Goal: Task Accomplishment & Management: Use online tool/utility

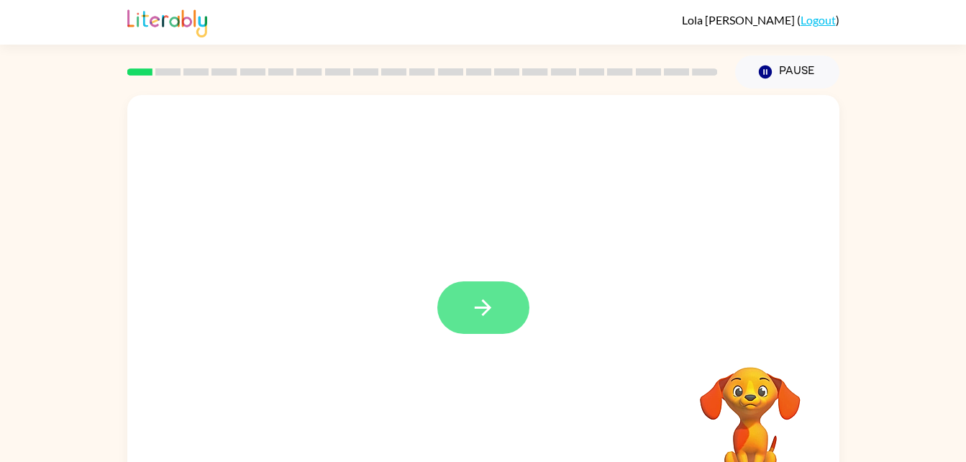
click at [484, 304] on icon "button" at bounding box center [483, 307] width 25 height 25
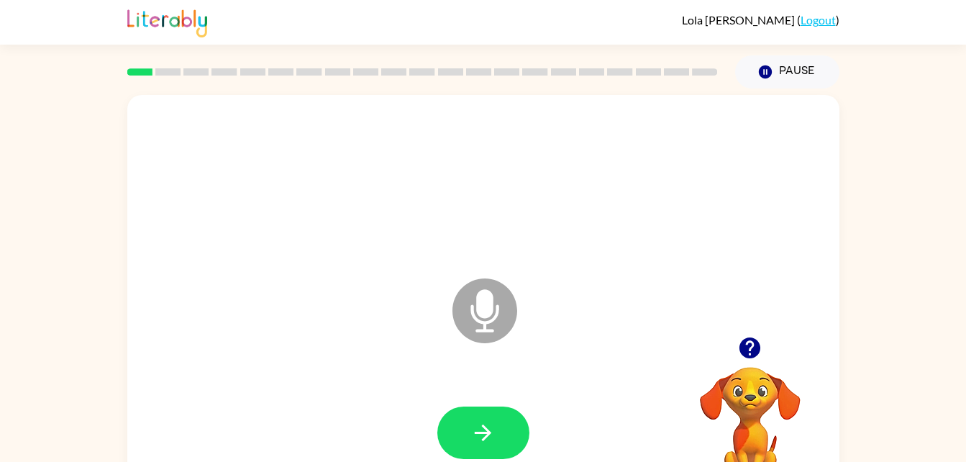
click at [483, 317] on icon "Microphone The Microphone is here when it is your turn to talk" at bounding box center [557, 329] width 216 height 108
click at [483, 440] on icon "button" at bounding box center [483, 433] width 17 height 17
click at [479, 438] on icon "button" at bounding box center [483, 432] width 25 height 25
click at [486, 430] on icon "button" at bounding box center [483, 432] width 25 height 25
click at [490, 395] on div at bounding box center [484, 433] width 684 height 118
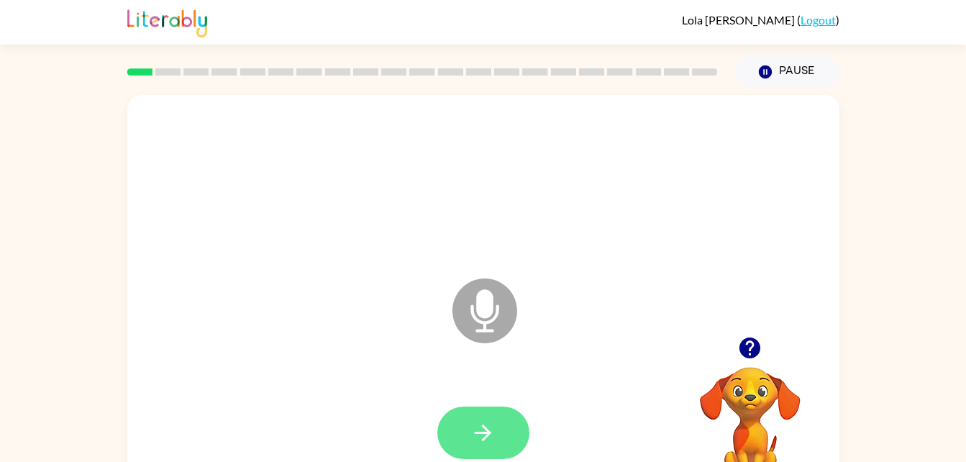
click at [488, 436] on icon "button" at bounding box center [483, 433] width 17 height 17
click at [473, 305] on icon at bounding box center [485, 310] width 65 height 65
click at [504, 428] on button "button" at bounding box center [483, 433] width 92 height 53
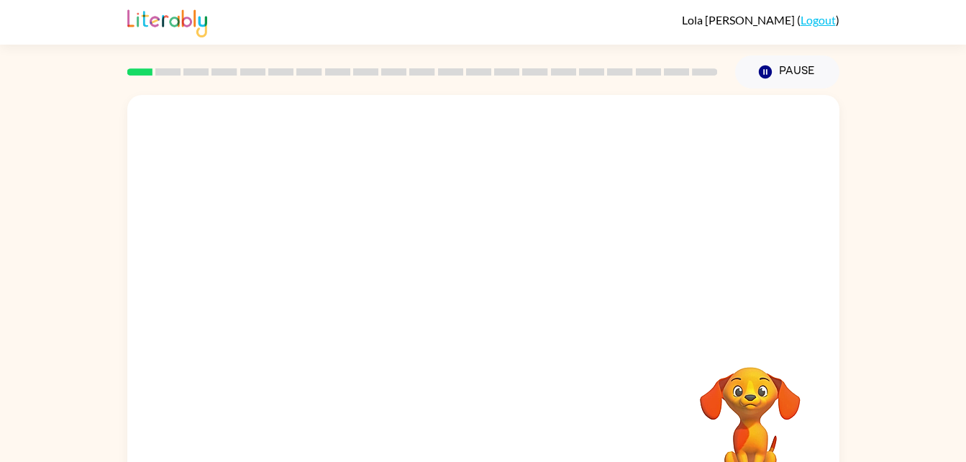
click at [1, 253] on div "Your browser must support playing .mp4 files to use Literably. Please try using…" at bounding box center [483, 297] width 966 height 417
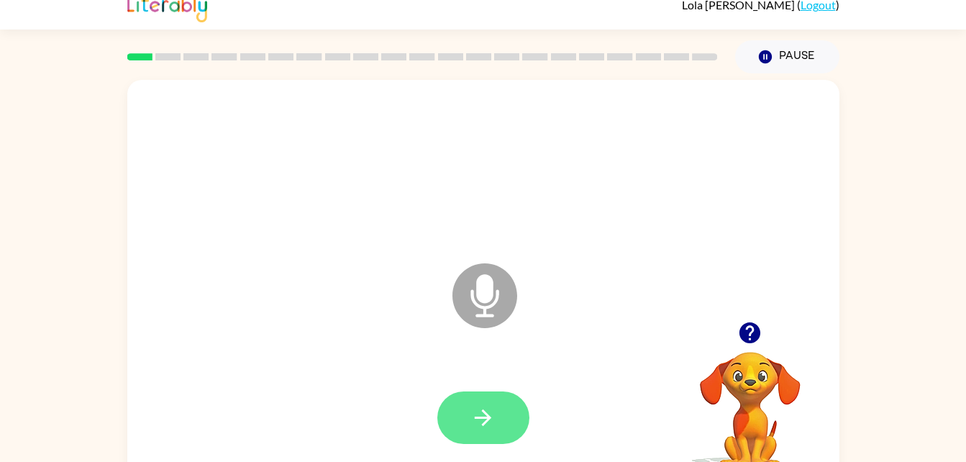
click at [503, 418] on button "button" at bounding box center [483, 417] width 92 height 53
click at [488, 427] on icon "button" at bounding box center [483, 417] width 25 height 25
click at [489, 120] on div at bounding box center [484, 168] width 684 height 118
click at [514, 407] on button "button" at bounding box center [483, 417] width 92 height 53
click at [515, 404] on button "button" at bounding box center [483, 417] width 92 height 53
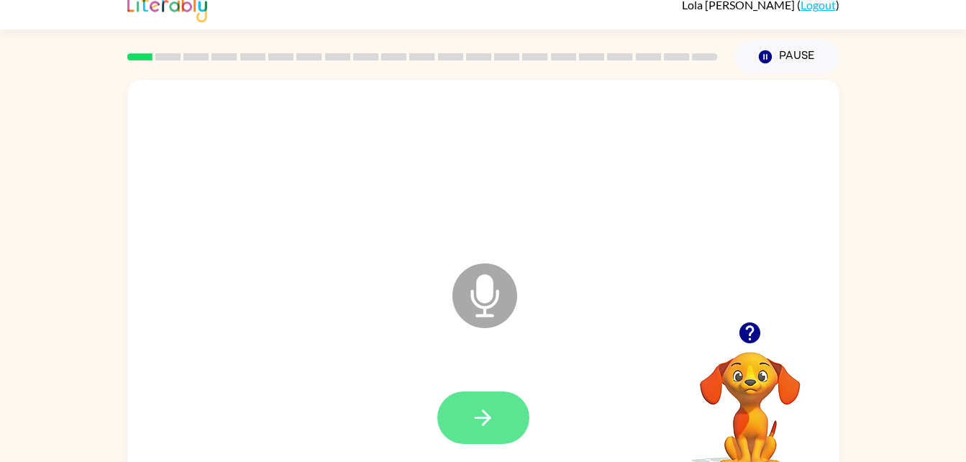
click at [476, 411] on icon "button" at bounding box center [483, 417] width 25 height 25
click at [501, 399] on button "button" at bounding box center [483, 417] width 92 height 53
click at [470, 423] on button "button" at bounding box center [483, 417] width 92 height 53
click at [494, 423] on icon "button" at bounding box center [483, 418] width 25 height 25
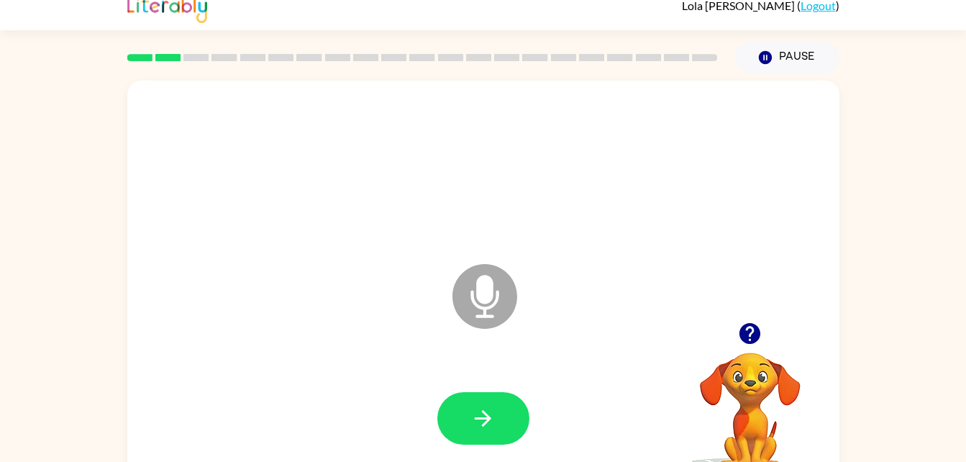
click at [272, 173] on div at bounding box center [484, 168] width 684 height 118
click at [487, 425] on icon "button" at bounding box center [483, 418] width 25 height 25
click at [272, 173] on div at bounding box center [484, 168] width 684 height 118
click at [489, 440] on button "button" at bounding box center [483, 418] width 92 height 53
click at [463, 443] on button "button" at bounding box center [483, 418] width 92 height 53
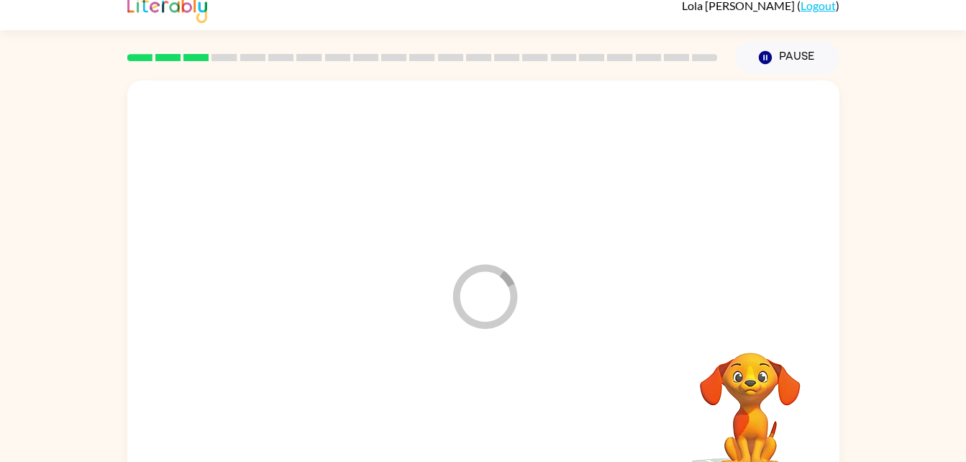
scroll to position [0, 0]
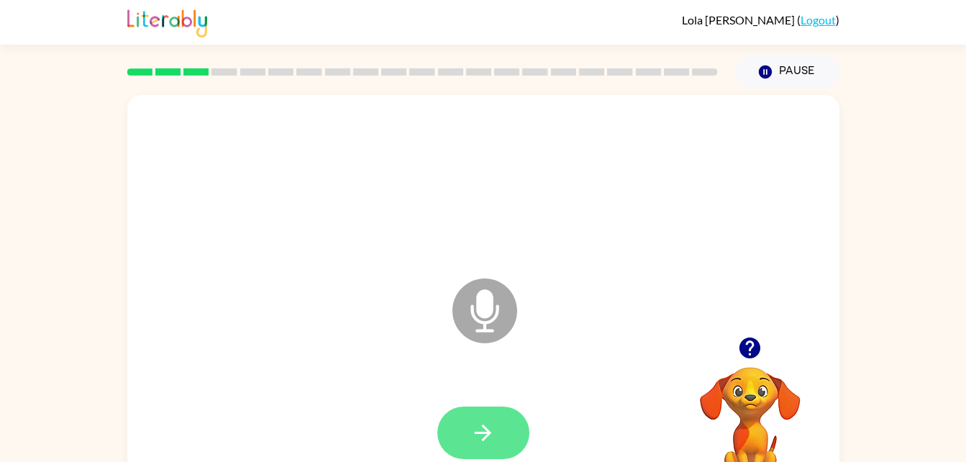
click at [494, 420] on icon "button" at bounding box center [483, 432] width 25 height 25
click at [476, 445] on icon "button" at bounding box center [483, 432] width 25 height 25
click at [479, 120] on div "Microphone The Microphone is here when it is your turn to talk" at bounding box center [483, 300] width 712 height 411
click at [471, 407] on button "button" at bounding box center [483, 433] width 92 height 53
click at [479, 453] on button "button" at bounding box center [483, 433] width 92 height 53
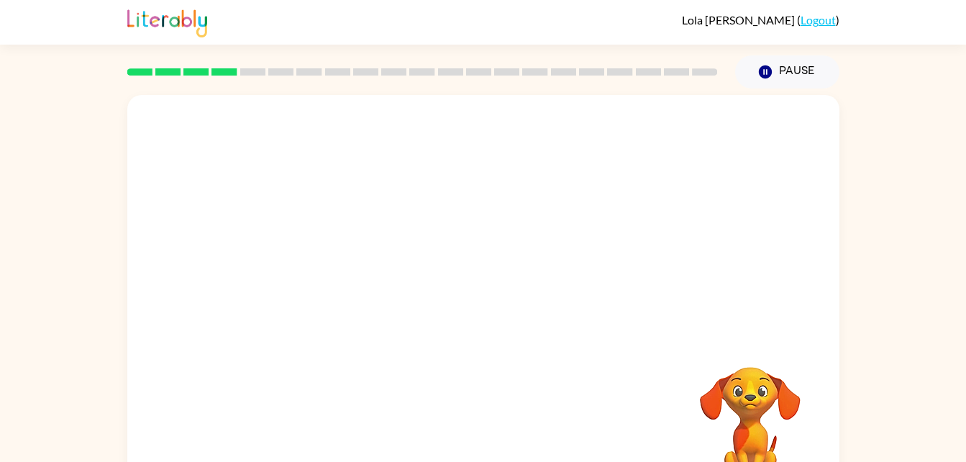
scroll to position [44, 0]
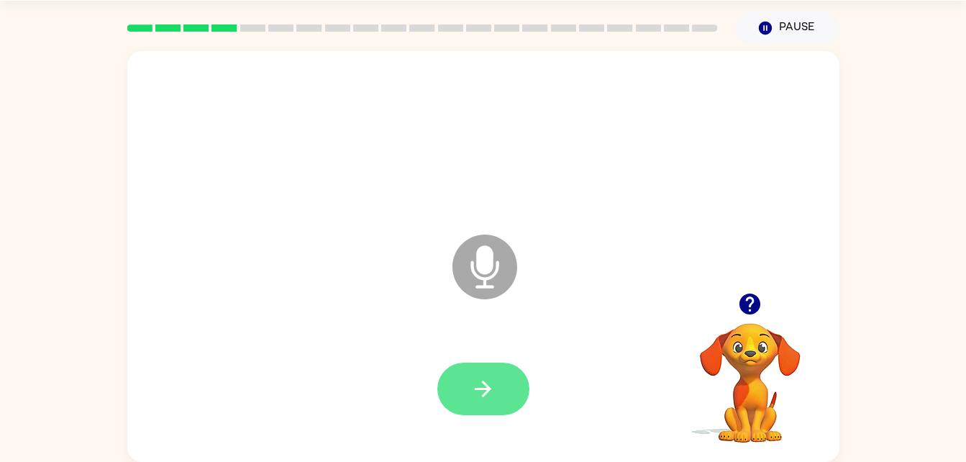
click at [463, 382] on button "button" at bounding box center [483, 389] width 92 height 53
click at [469, 382] on button "button" at bounding box center [483, 389] width 92 height 53
click at [472, 262] on icon "Microphone The Microphone is here when it is your turn to talk" at bounding box center [557, 285] width 216 height 108
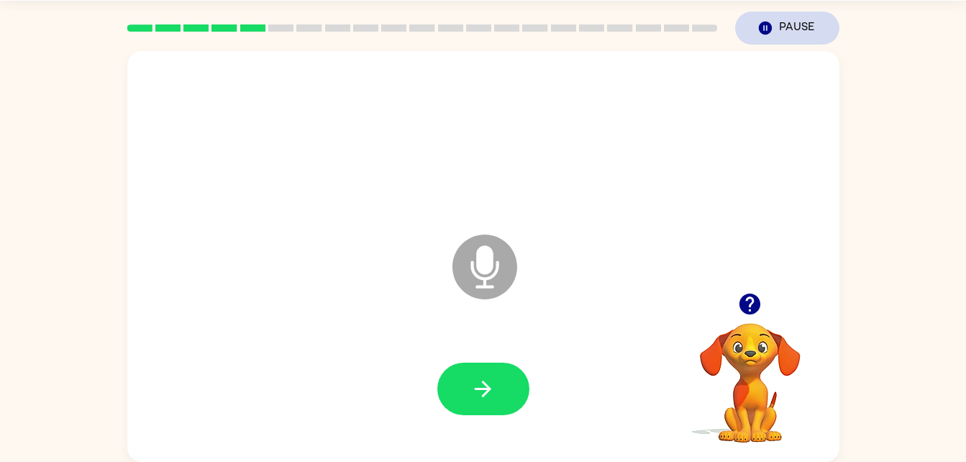
click at [794, 23] on button "Pause Pause" at bounding box center [787, 28] width 104 height 33
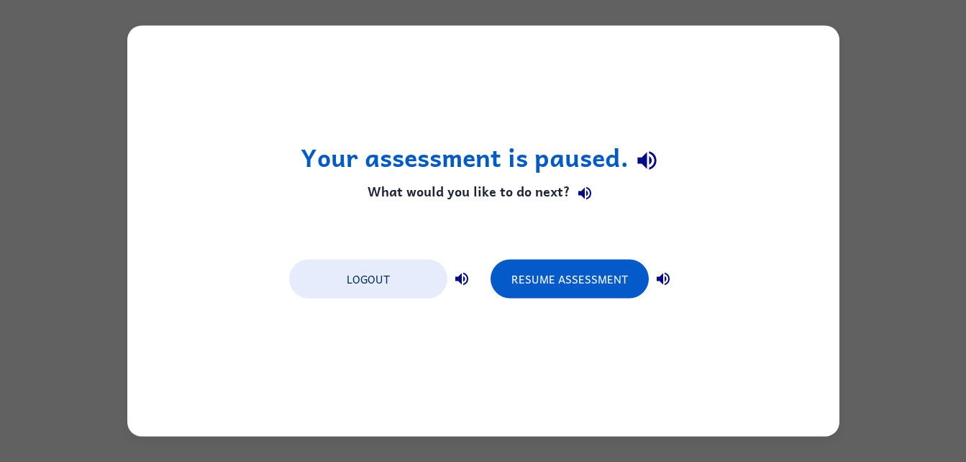
scroll to position [0, 0]
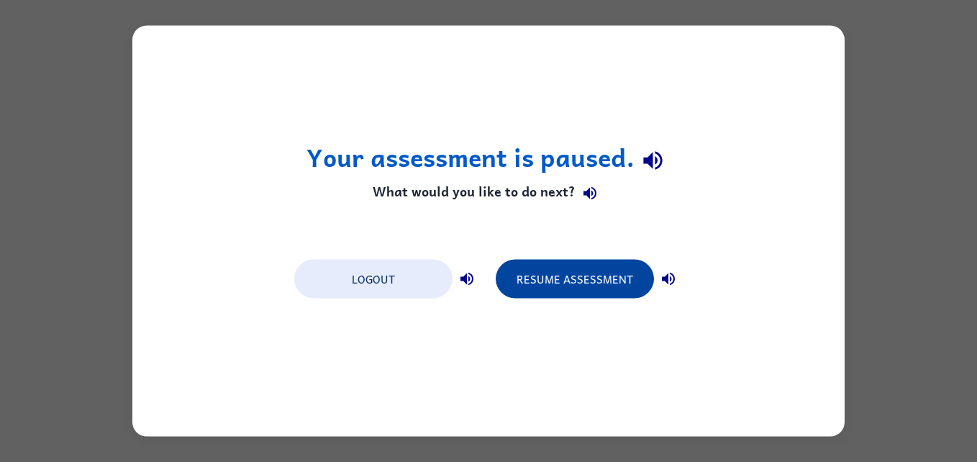
click at [615, 275] on button "Resume Assessment" at bounding box center [575, 279] width 158 height 39
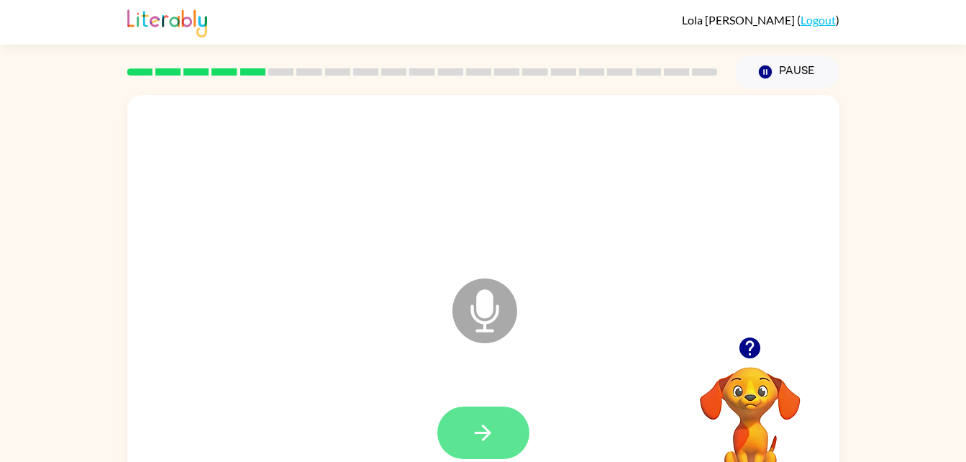
click at [492, 451] on button "button" at bounding box center [483, 433] width 92 height 53
click at [477, 435] on icon "button" at bounding box center [483, 432] width 25 height 25
click at [272, 173] on div at bounding box center [484, 183] width 684 height 118
click at [503, 409] on button "button" at bounding box center [483, 433] width 92 height 53
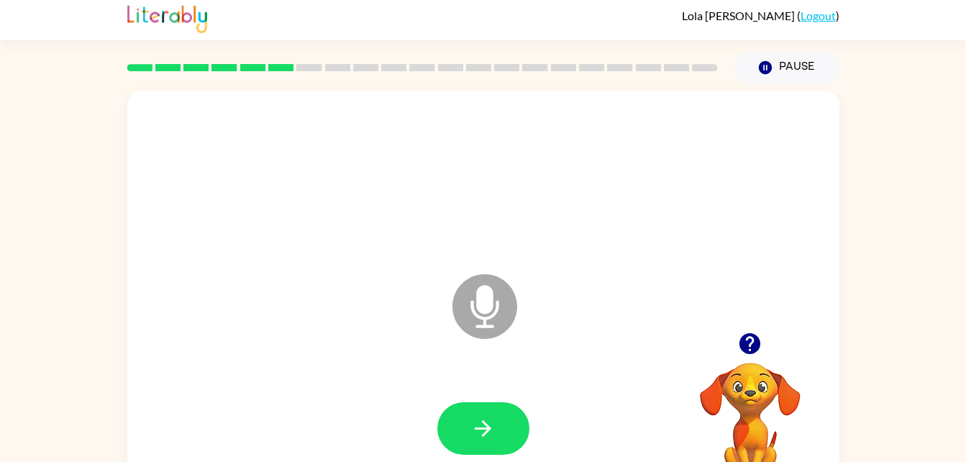
scroll to position [11, 0]
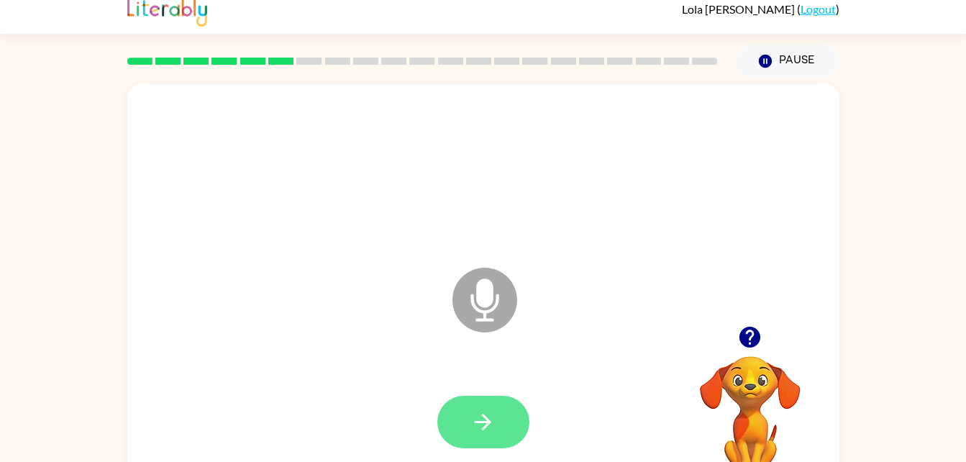
click at [490, 428] on icon "button" at bounding box center [483, 421] width 25 height 25
click at [489, 252] on icon at bounding box center [485, 268] width 36 height 108
click at [486, 399] on button "button" at bounding box center [483, 422] width 92 height 53
click at [486, 430] on icon "button" at bounding box center [483, 421] width 25 height 25
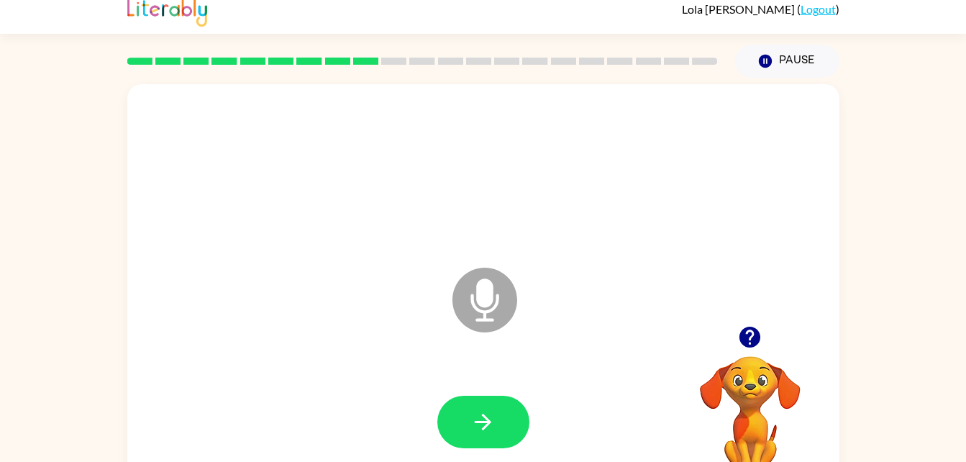
click at [0, 179] on html "[PERSON_NAME] ( Logout ) Pause Pause Microphone The Microphone is here when it …" at bounding box center [483, 242] width 966 height 506
click at [473, 419] on icon "button" at bounding box center [483, 421] width 25 height 25
click at [0, 381] on html "[PERSON_NAME] ( Logout ) Pause Pause Microphone The Microphone is here when it …" at bounding box center [483, 242] width 966 height 506
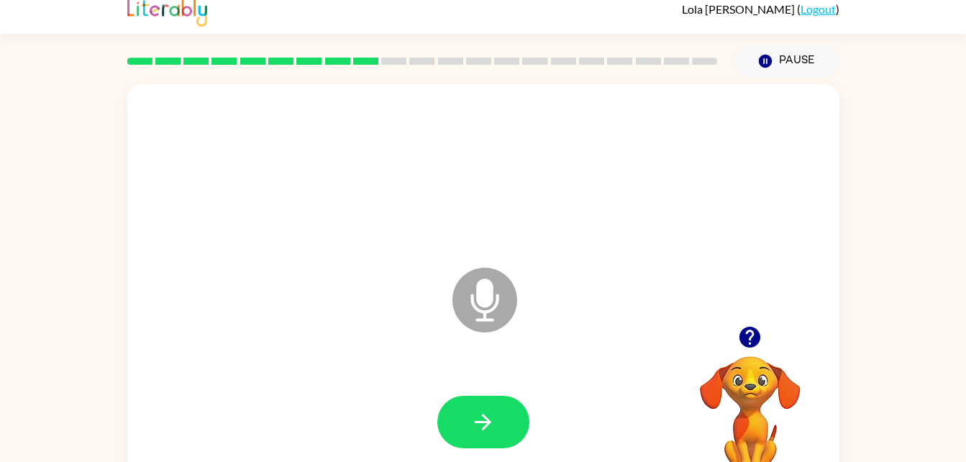
click at [0, 381] on html "[PERSON_NAME] ( Logout ) Pause Pause Microphone The Microphone is here when it …" at bounding box center [483, 242] width 966 height 506
click at [474, 418] on icon "button" at bounding box center [483, 421] width 25 height 25
click at [504, 122] on div at bounding box center [484, 172] width 684 height 118
click at [477, 443] on button "button" at bounding box center [483, 422] width 92 height 53
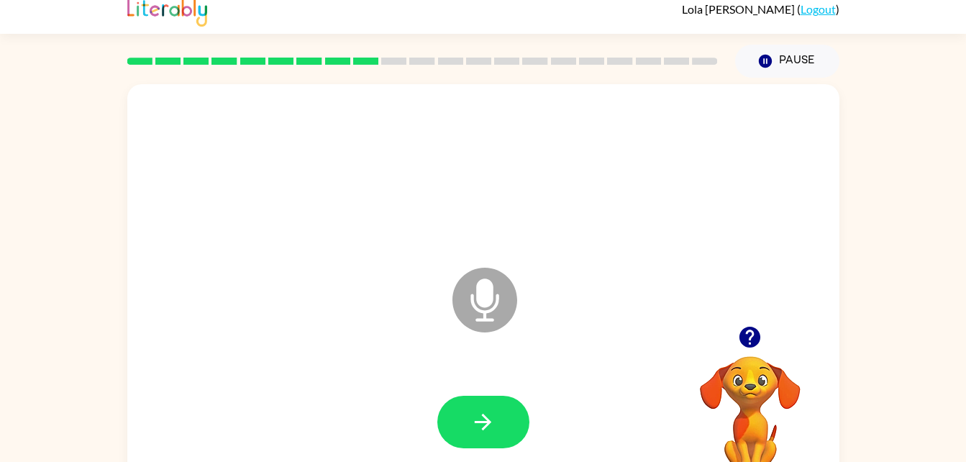
scroll to position [44, 0]
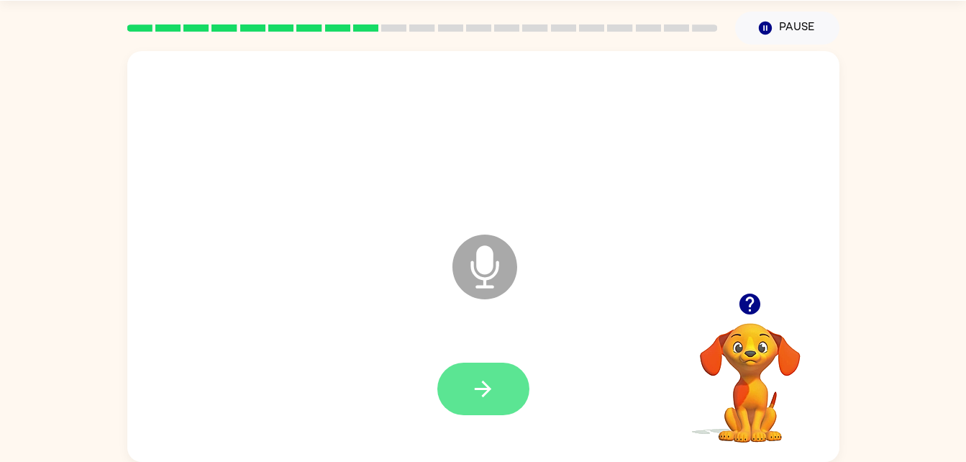
click at [485, 390] on icon "button" at bounding box center [483, 388] width 25 height 25
click at [481, 401] on icon "button" at bounding box center [483, 388] width 25 height 25
click at [486, 365] on button "button" at bounding box center [483, 389] width 92 height 53
click at [473, 409] on button "button" at bounding box center [483, 389] width 92 height 53
click at [488, 412] on button "button" at bounding box center [483, 389] width 92 height 53
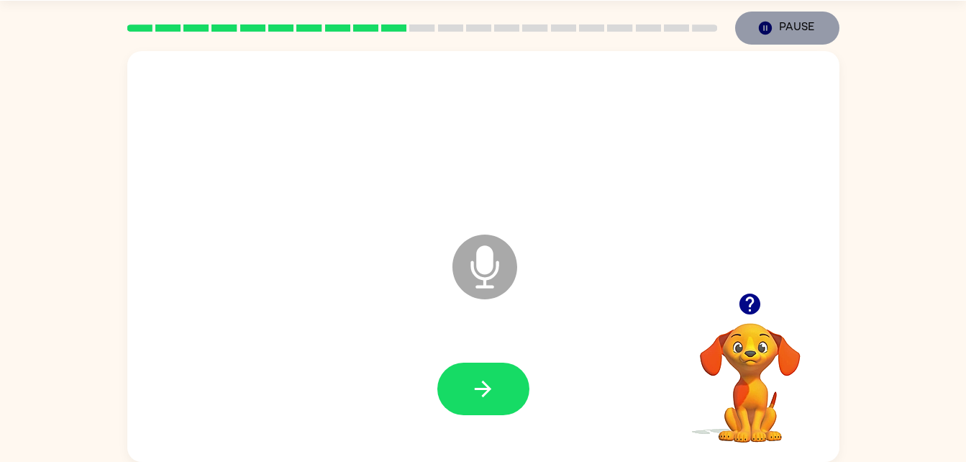
click at [789, 36] on button "Pause Pause" at bounding box center [787, 28] width 104 height 33
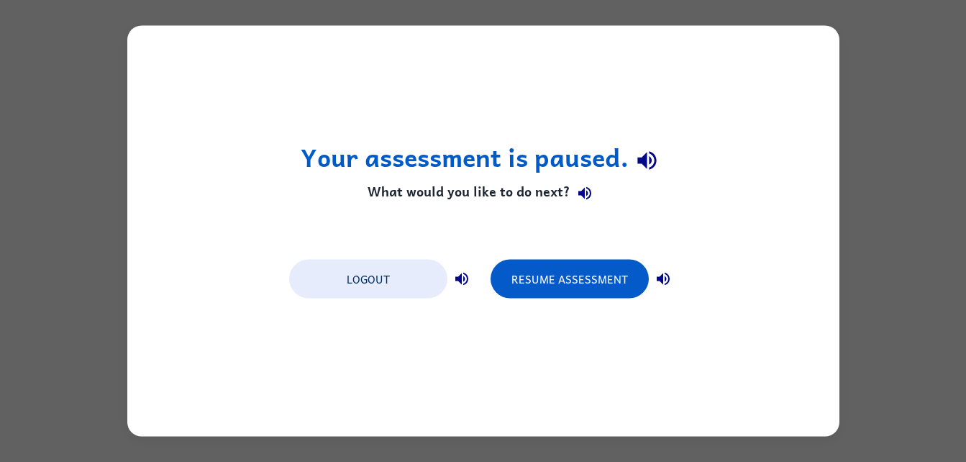
scroll to position [0, 0]
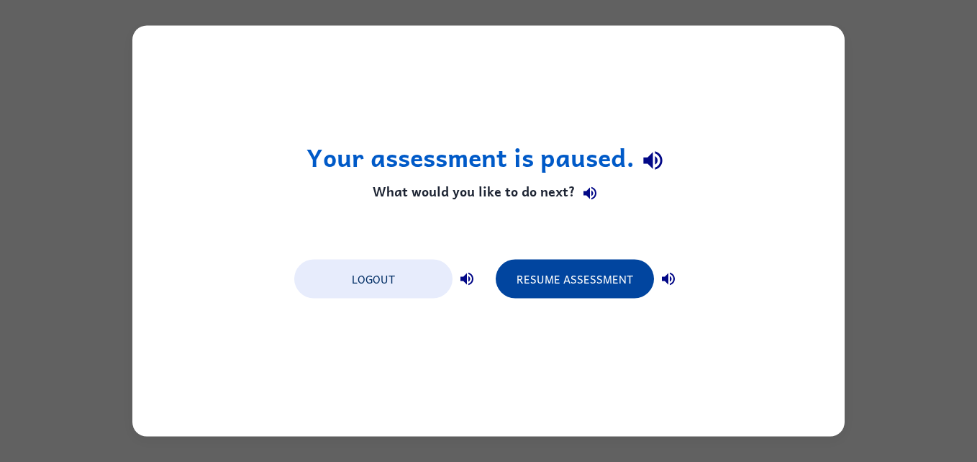
click at [597, 272] on button "Resume Assessment" at bounding box center [575, 279] width 158 height 39
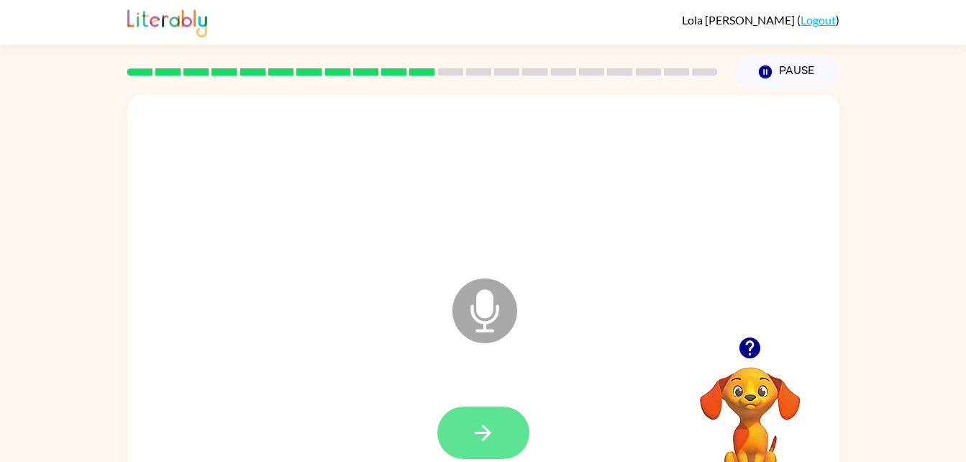
click at [481, 435] on icon "button" at bounding box center [483, 432] width 25 height 25
click at [479, 423] on icon "button" at bounding box center [483, 432] width 25 height 25
click at [484, 427] on icon "button" at bounding box center [483, 433] width 17 height 17
click at [473, 409] on button "button" at bounding box center [483, 433] width 92 height 53
click at [489, 418] on button "button" at bounding box center [483, 433] width 92 height 53
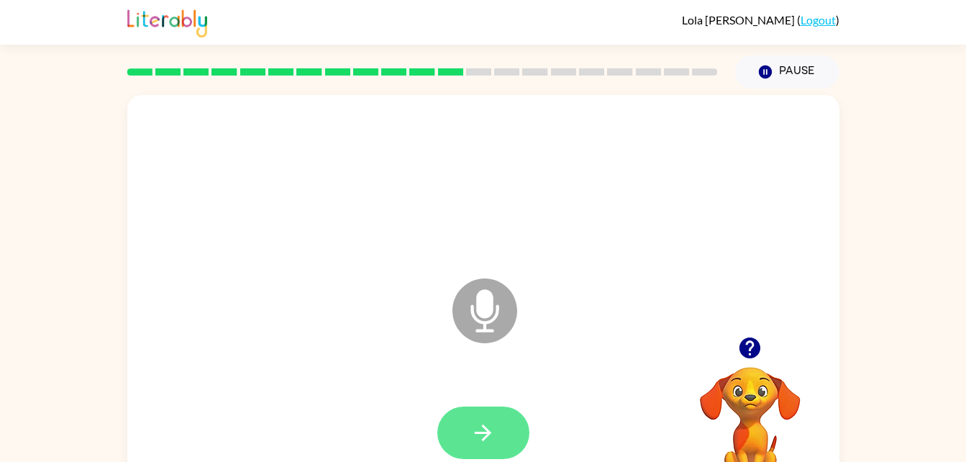
click at [517, 442] on button "button" at bounding box center [483, 433] width 92 height 53
click at [499, 442] on button "button" at bounding box center [483, 433] width 92 height 53
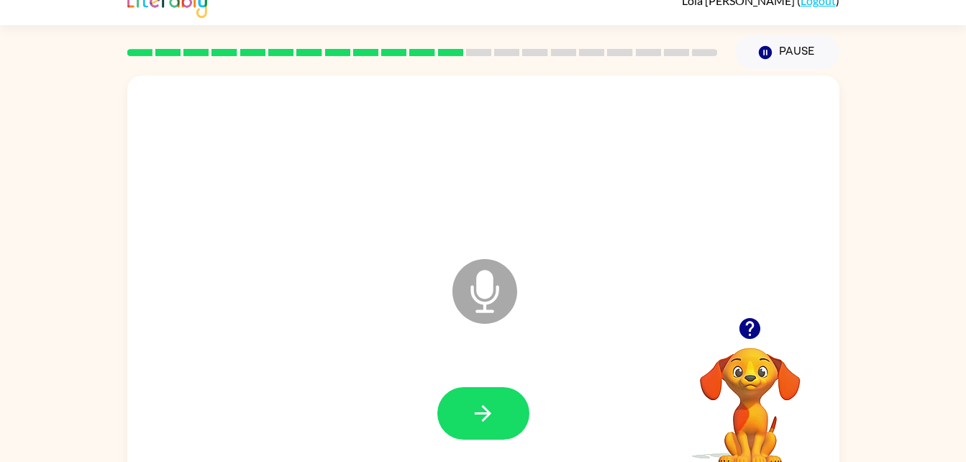
scroll to position [44, 0]
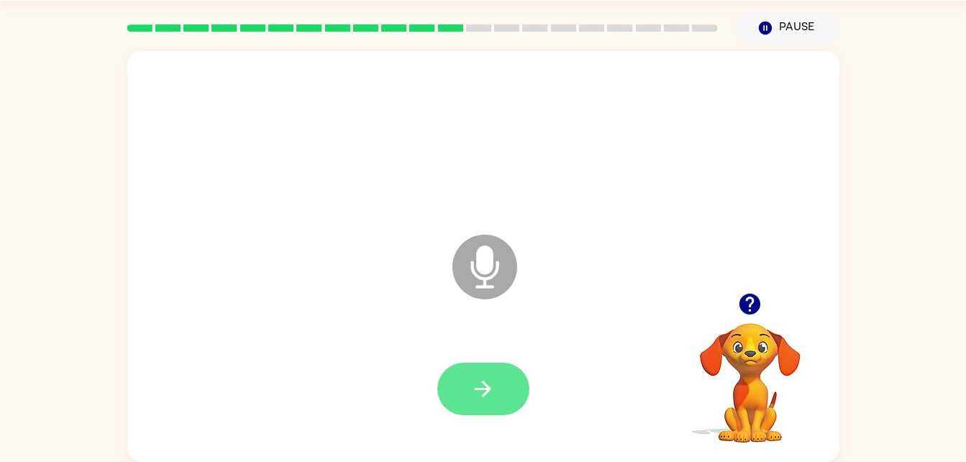
click at [515, 389] on button "button" at bounding box center [483, 389] width 92 height 53
click at [496, 412] on button "button" at bounding box center [483, 389] width 92 height 53
click at [473, 409] on button "button" at bounding box center [483, 389] width 92 height 53
click at [491, 405] on button "button" at bounding box center [483, 389] width 92 height 53
click at [472, 399] on icon "button" at bounding box center [483, 388] width 25 height 25
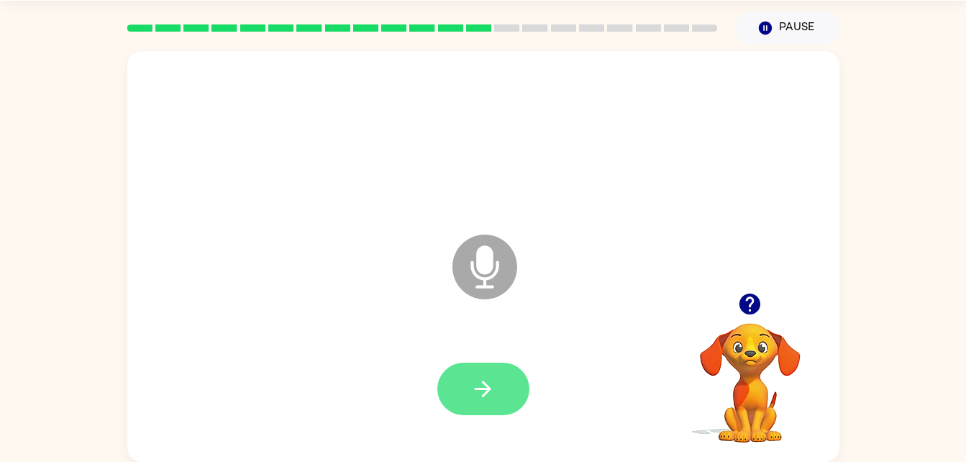
click at [476, 396] on icon "button" at bounding box center [483, 388] width 25 height 25
click at [509, 402] on button "button" at bounding box center [483, 389] width 92 height 53
click at [467, 377] on button "button" at bounding box center [483, 389] width 92 height 53
click at [447, 391] on button "button" at bounding box center [483, 389] width 92 height 53
click at [468, 382] on button "button" at bounding box center [483, 389] width 92 height 53
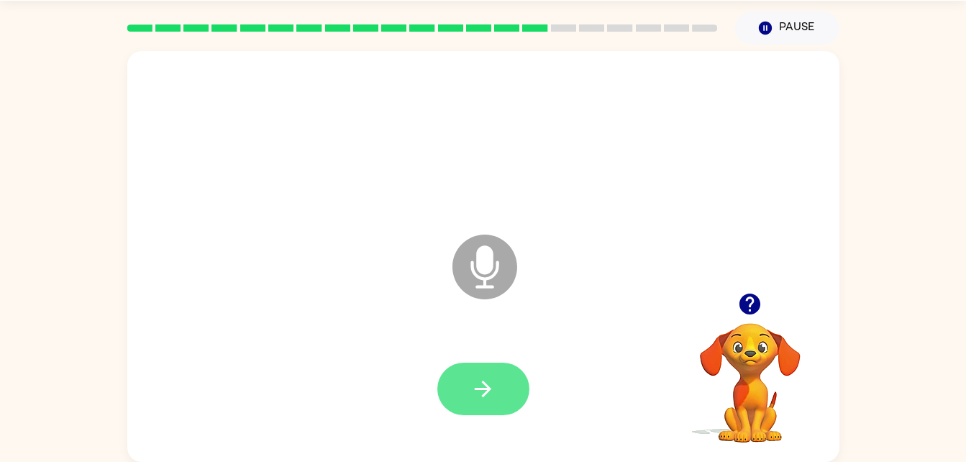
click at [472, 365] on button "button" at bounding box center [483, 389] width 92 height 53
click at [509, 365] on button "button" at bounding box center [483, 389] width 92 height 53
click at [494, 376] on icon "button" at bounding box center [483, 388] width 25 height 25
click at [513, 386] on button "button" at bounding box center [483, 389] width 92 height 53
click at [465, 385] on button "button" at bounding box center [483, 389] width 92 height 53
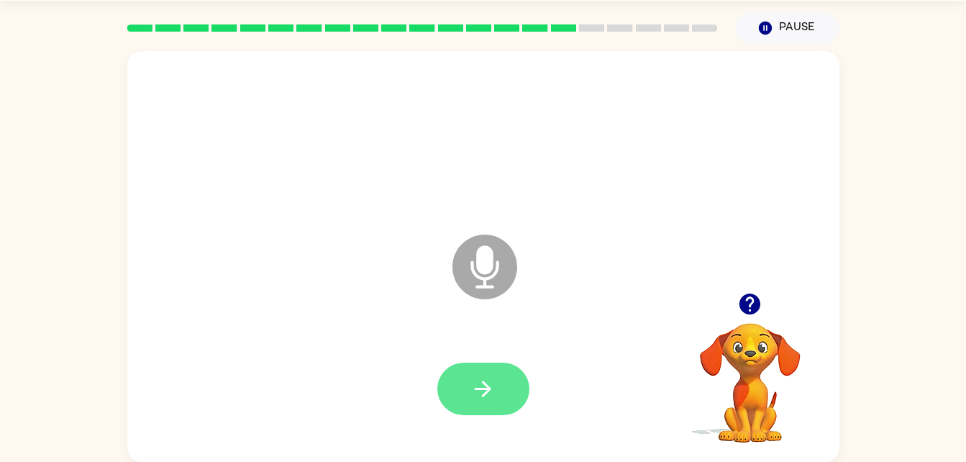
click at [491, 406] on button "button" at bounding box center [483, 389] width 92 height 53
click at [443, 384] on button "button" at bounding box center [483, 389] width 92 height 53
click at [500, 400] on button "button" at bounding box center [483, 389] width 92 height 53
click at [453, 378] on button "button" at bounding box center [483, 389] width 92 height 53
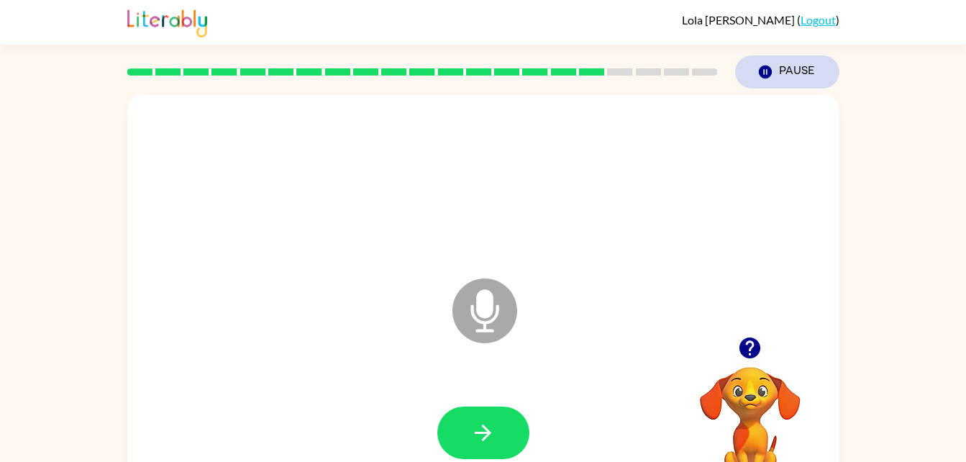
click at [790, 66] on button "Pause Pause" at bounding box center [787, 71] width 104 height 33
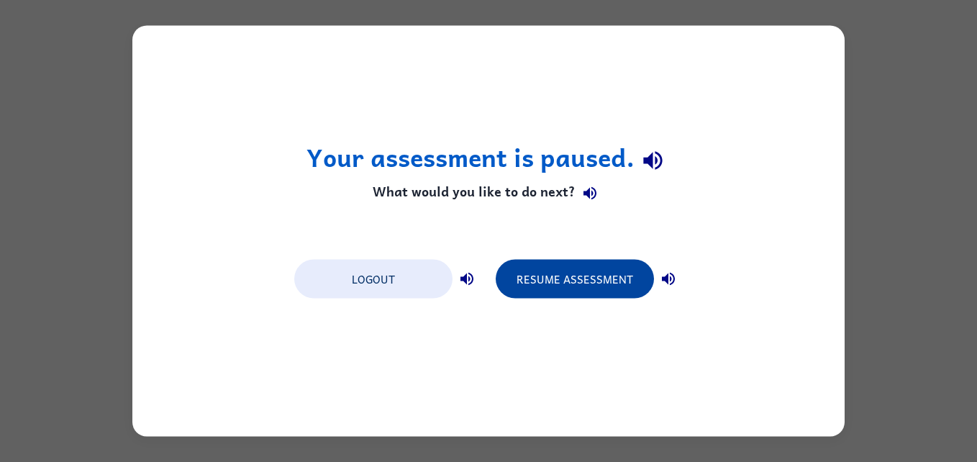
click at [610, 286] on button "Resume Assessment" at bounding box center [575, 279] width 158 height 39
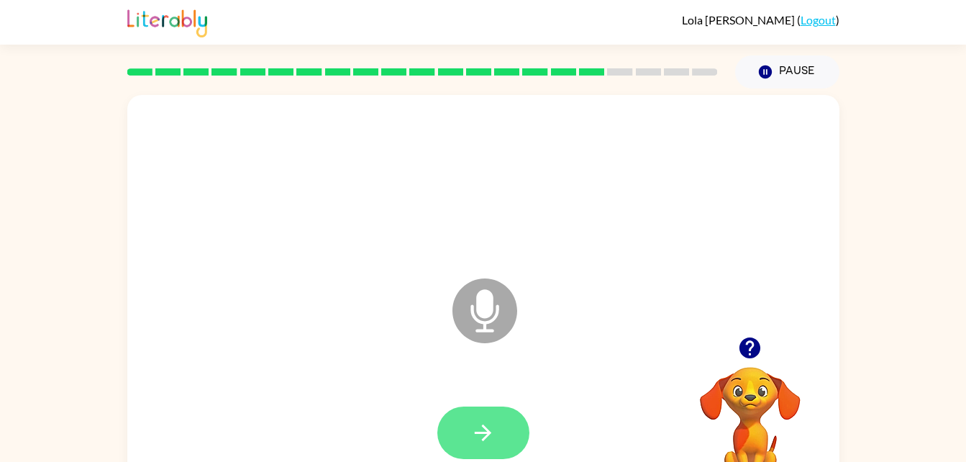
click at [488, 422] on icon "button" at bounding box center [483, 432] width 25 height 25
click at [489, 420] on icon "button" at bounding box center [483, 432] width 25 height 25
click at [478, 452] on button "button" at bounding box center [483, 433] width 92 height 53
click at [499, 437] on button "button" at bounding box center [483, 433] width 92 height 53
click at [484, 432] on icon "button" at bounding box center [483, 433] width 17 height 17
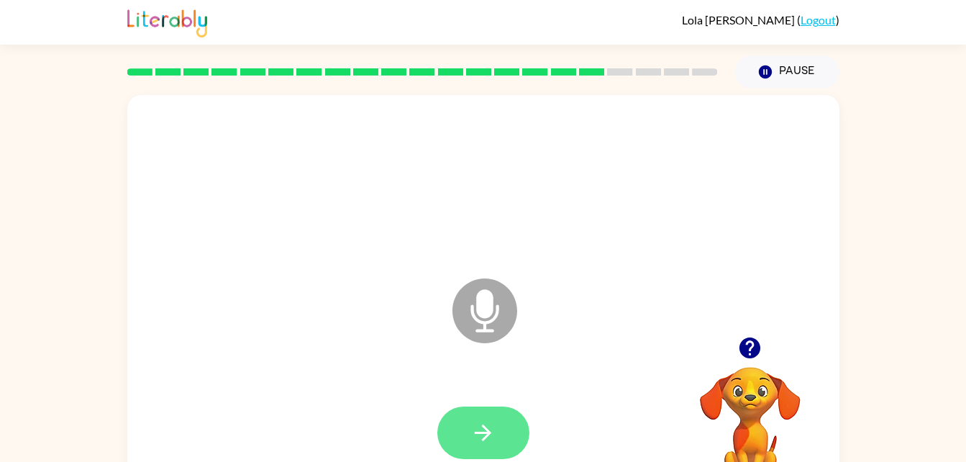
click at [484, 412] on button "button" at bounding box center [483, 433] width 92 height 53
click at [491, 430] on icon "button" at bounding box center [483, 432] width 25 height 25
click at [253, 235] on div at bounding box center [484, 183] width 684 height 118
click at [463, 414] on button "button" at bounding box center [483, 433] width 92 height 53
click at [490, 429] on icon "button" at bounding box center [483, 432] width 25 height 25
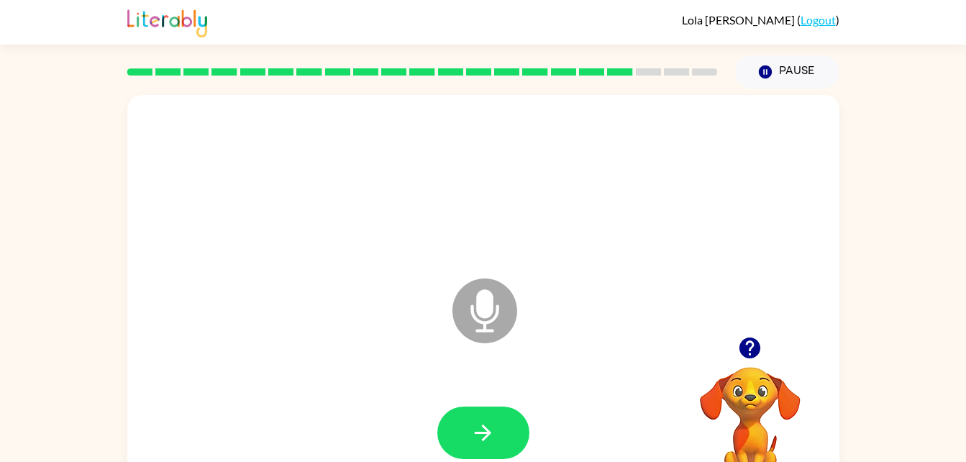
click at [242, 219] on div at bounding box center [484, 183] width 684 height 118
click at [476, 420] on icon "button" at bounding box center [483, 432] width 25 height 25
click at [485, 422] on icon "button" at bounding box center [483, 432] width 25 height 25
click at [475, 415] on button "button" at bounding box center [483, 433] width 92 height 53
click at [492, 440] on icon "button" at bounding box center [483, 432] width 25 height 25
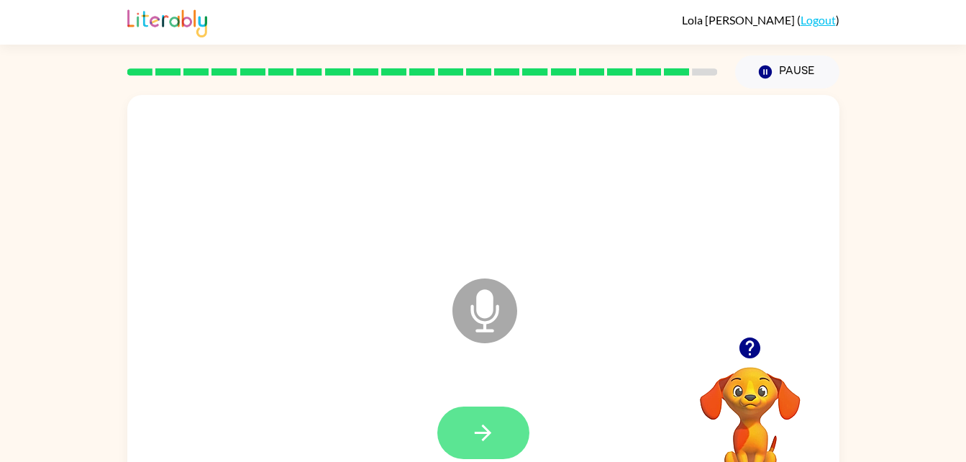
click at [470, 440] on button "button" at bounding box center [483, 433] width 92 height 53
click at [228, 291] on div "Microphone The Microphone is here when it is your turn to talk" at bounding box center [449, 275] width 615 height 52
click at [479, 427] on icon "button" at bounding box center [483, 432] width 25 height 25
click at [476, 419] on button "button" at bounding box center [483, 433] width 92 height 53
click at [484, 422] on icon "button" at bounding box center [483, 432] width 25 height 25
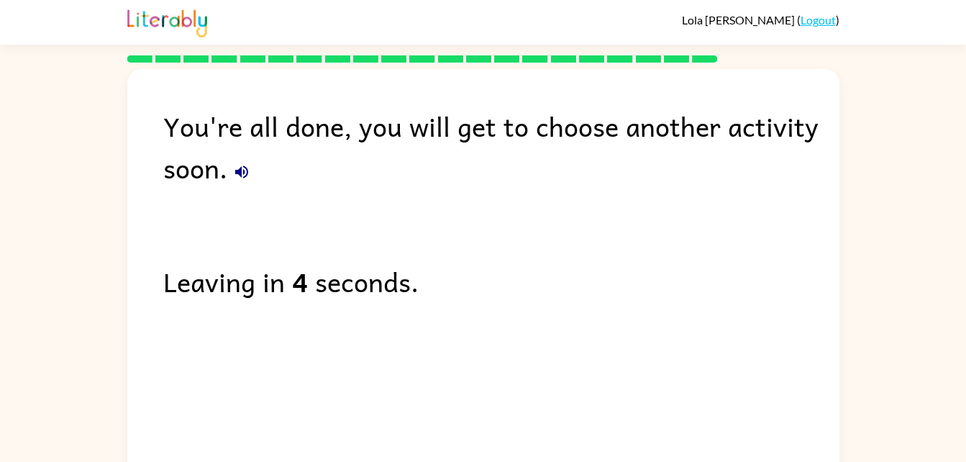
click at [209, 229] on div "You're all done, you will get to choose another activity soon. Leaving in 4 sec…" at bounding box center [483, 271] width 712 height 404
click at [325, 178] on div "You're all done, you will get to choose another activity soon." at bounding box center [501, 146] width 676 height 83
click at [430, 178] on div "You're all done, you will get to choose another activity soon." at bounding box center [501, 146] width 676 height 83
click at [549, 183] on div "You're all done, you will get to choose another activity soon." at bounding box center [501, 146] width 676 height 83
click at [739, 169] on div "You're all done, you will get to choose another activity soon." at bounding box center [501, 146] width 676 height 83
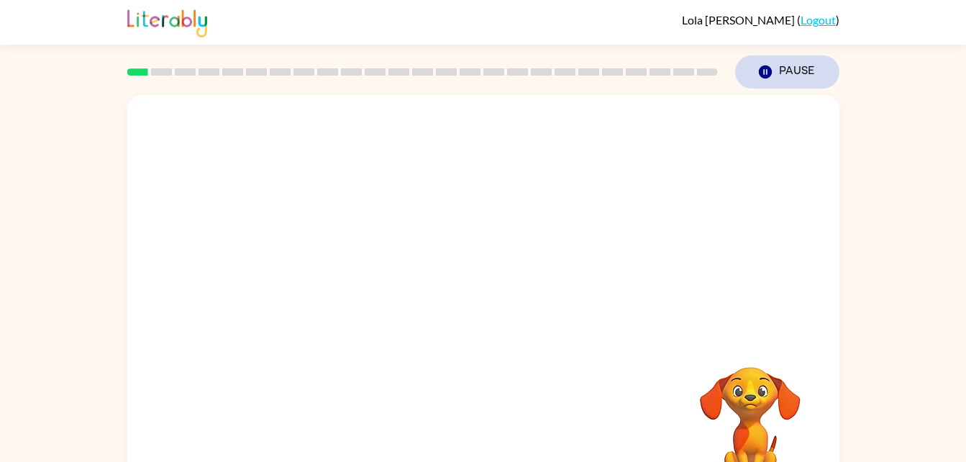
click at [789, 58] on button "Pause Pause" at bounding box center [787, 71] width 104 height 33
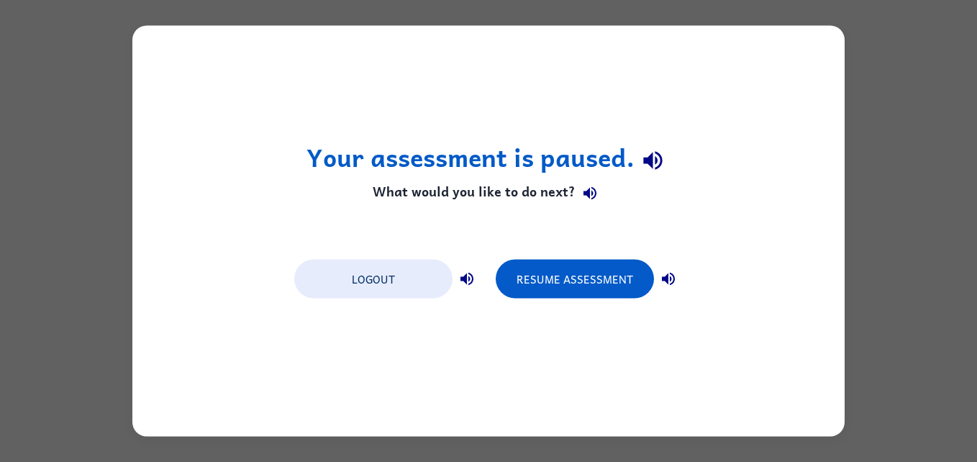
click at [228, 291] on div "Your assessment is paused. What would you like to do next? Logout Resume Assess…" at bounding box center [488, 231] width 712 height 411
click at [562, 276] on button "Resume Assessment" at bounding box center [575, 279] width 158 height 39
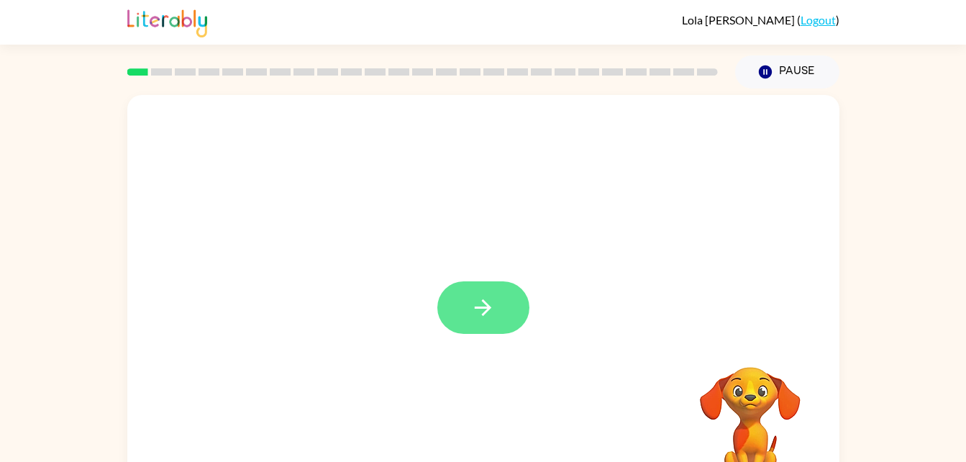
click at [507, 312] on button "button" at bounding box center [483, 307] width 92 height 53
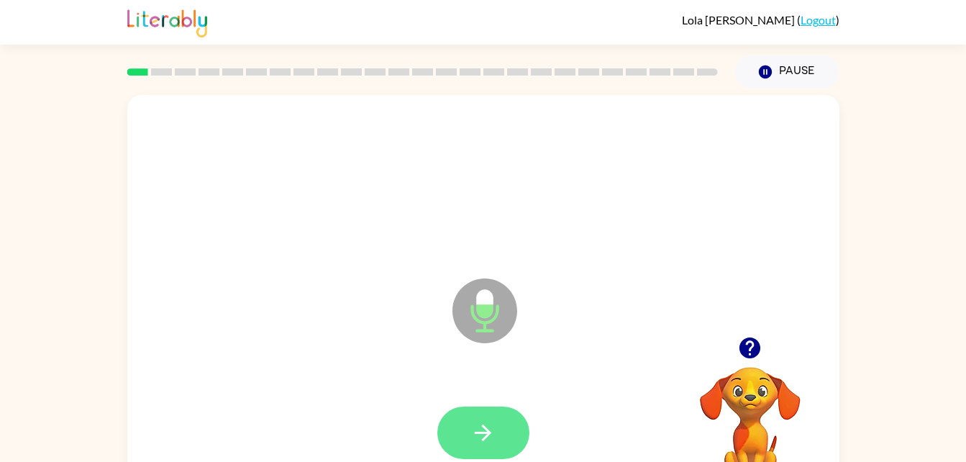
click at [514, 420] on button "button" at bounding box center [483, 433] width 92 height 53
click at [504, 424] on button "button" at bounding box center [483, 433] width 92 height 53
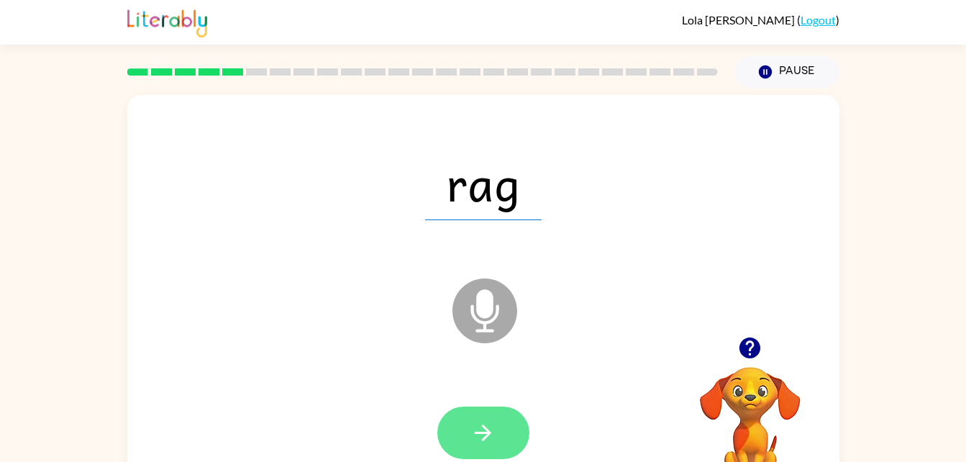
click at [483, 422] on icon "button" at bounding box center [483, 432] width 25 height 25
click at [478, 447] on button "button" at bounding box center [483, 433] width 92 height 53
click at [522, 431] on button "button" at bounding box center [483, 433] width 92 height 53
click at [467, 427] on button "button" at bounding box center [483, 433] width 92 height 53
click at [478, 428] on icon "button" at bounding box center [483, 432] width 25 height 25
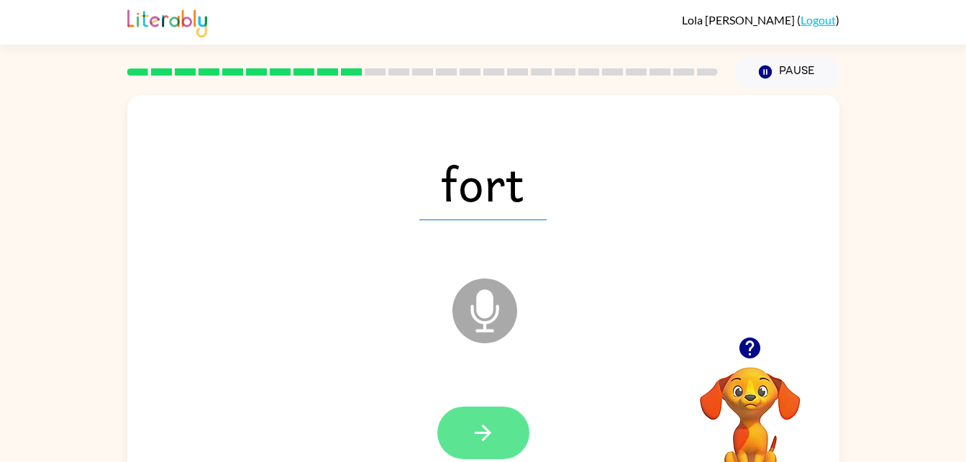
click at [507, 418] on button "button" at bounding box center [483, 433] width 92 height 53
click at [501, 433] on button "button" at bounding box center [483, 433] width 92 height 53
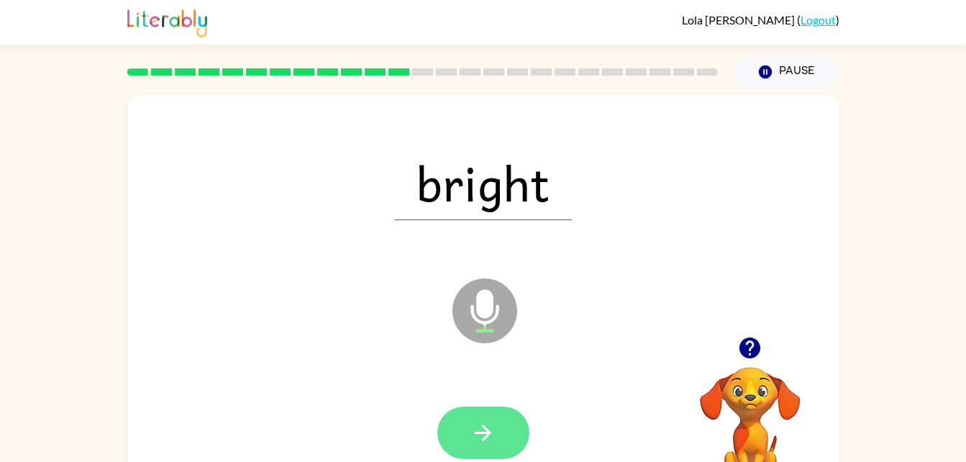
click at [508, 417] on button "button" at bounding box center [483, 433] width 92 height 53
click at [494, 445] on icon "button" at bounding box center [483, 432] width 25 height 25
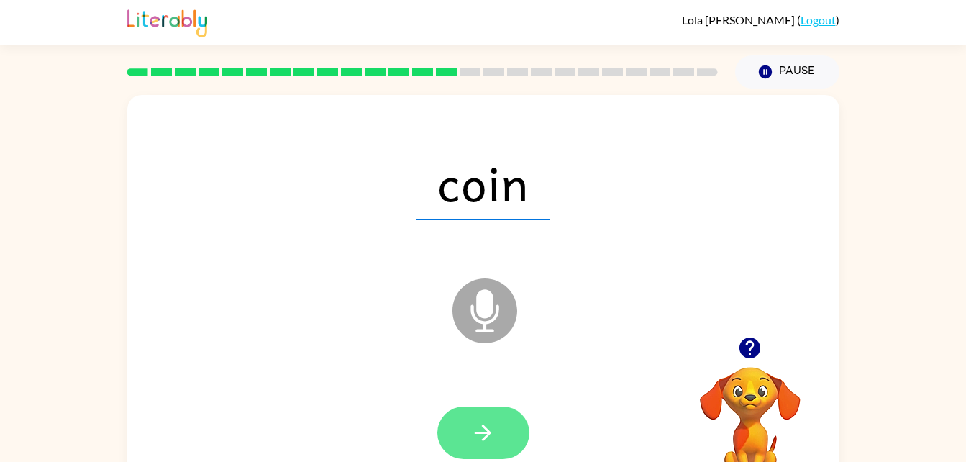
click at [496, 426] on button "button" at bounding box center [483, 433] width 92 height 53
click at [498, 420] on button "button" at bounding box center [483, 433] width 92 height 53
click at [520, 422] on button "button" at bounding box center [483, 433] width 92 height 53
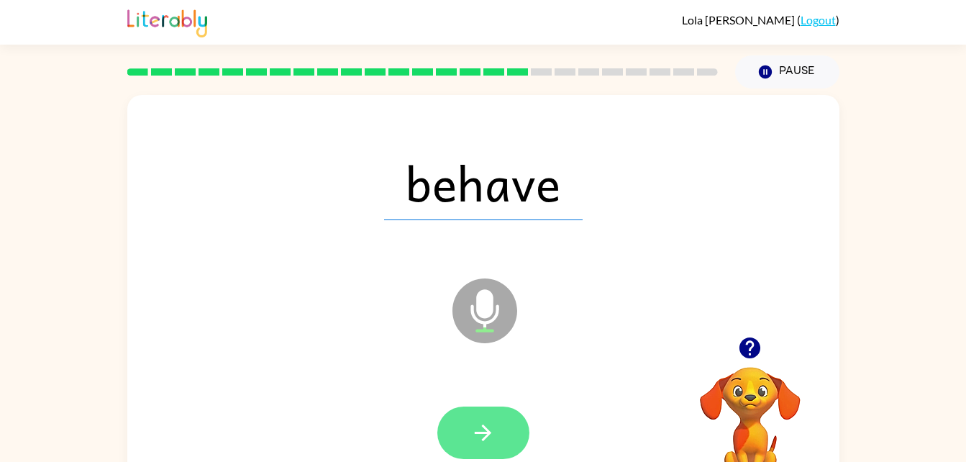
click at [519, 439] on button "button" at bounding box center [483, 433] width 92 height 53
click at [479, 412] on button "button" at bounding box center [483, 433] width 92 height 53
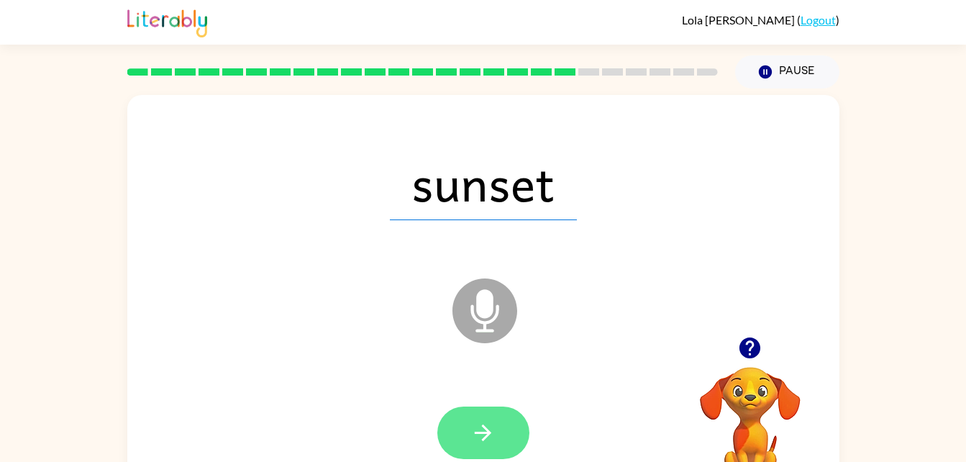
click at [491, 423] on icon "button" at bounding box center [483, 432] width 25 height 25
click at [491, 433] on icon "button" at bounding box center [483, 433] width 17 height 17
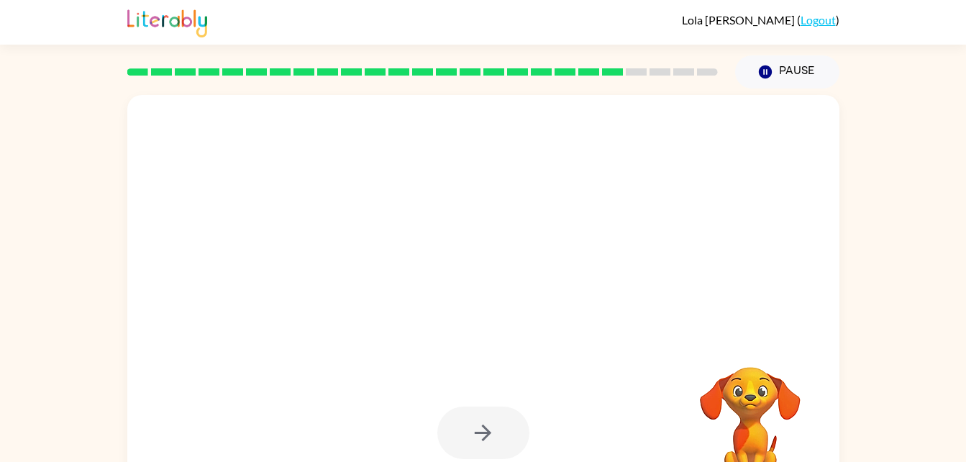
click at [483, 422] on div at bounding box center [483, 433] width 92 height 53
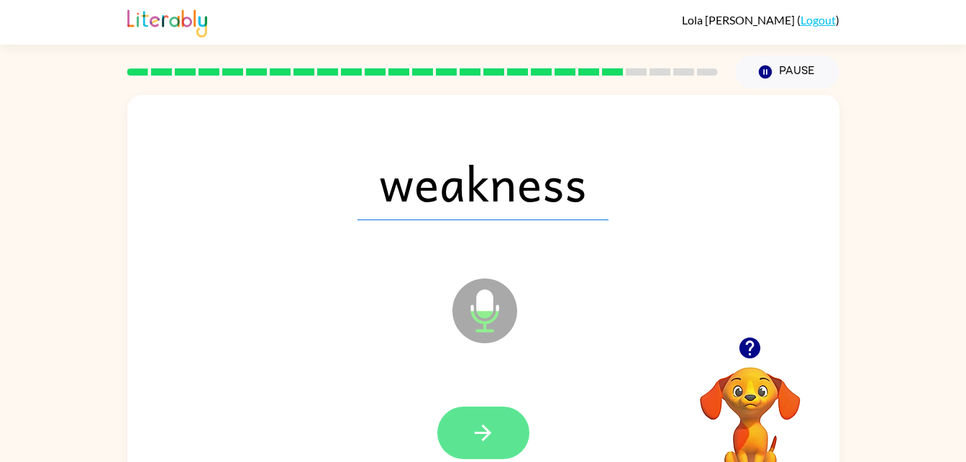
click at [504, 415] on button "button" at bounding box center [483, 433] width 92 height 53
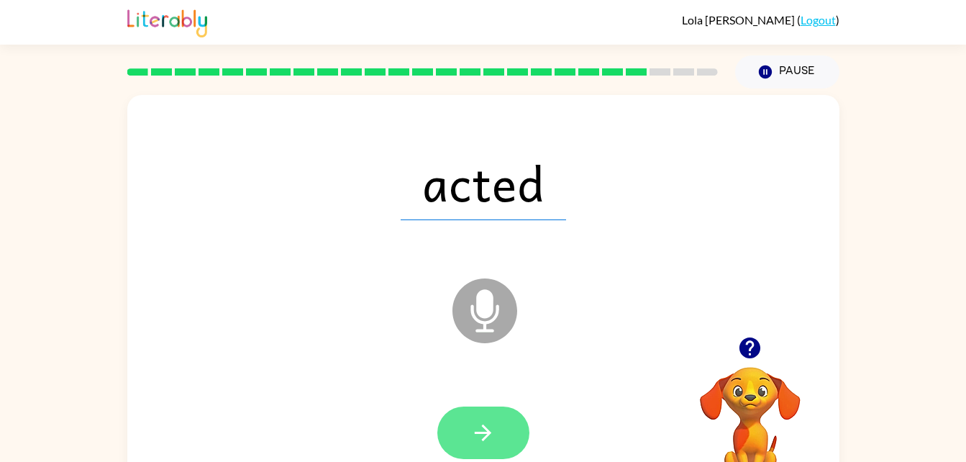
click at [504, 457] on button "button" at bounding box center [483, 433] width 92 height 53
click at [508, 425] on button "button" at bounding box center [483, 433] width 92 height 53
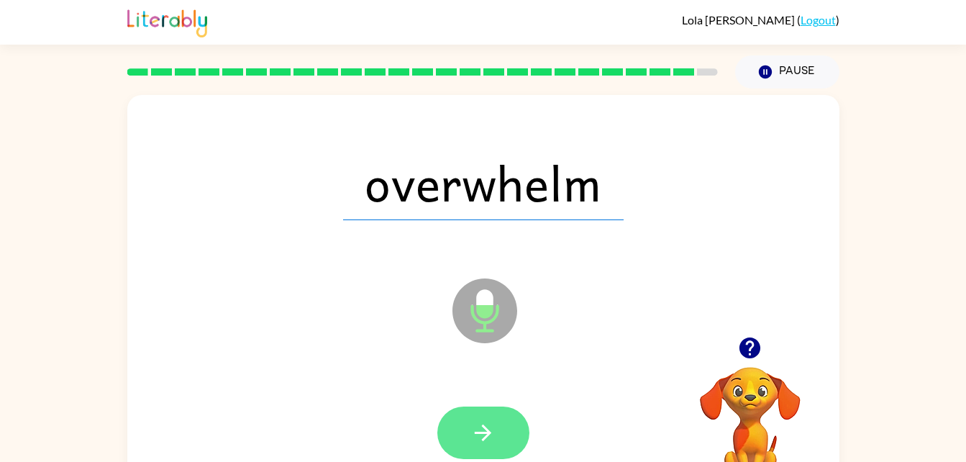
click at [481, 427] on icon "button" at bounding box center [483, 432] width 25 height 25
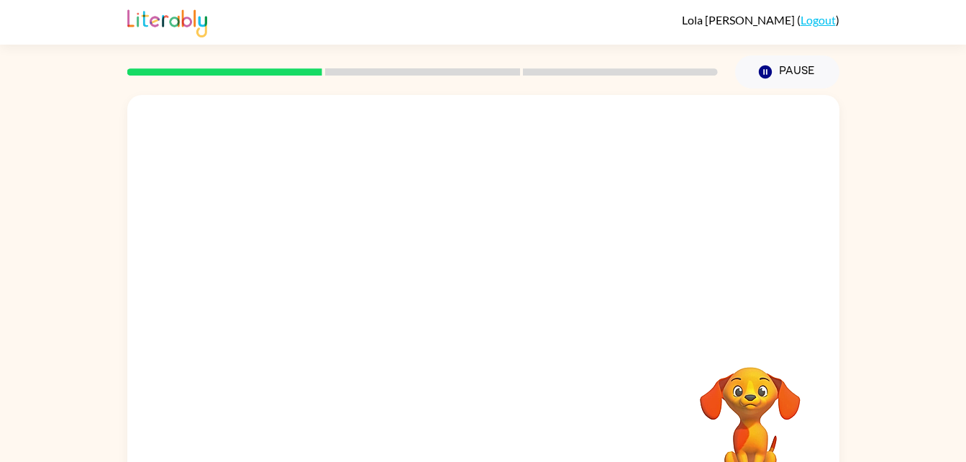
click at [428, 427] on div "Your browser must support playing .mp4 files to use Literably. Please try using…" at bounding box center [483, 300] width 712 height 411
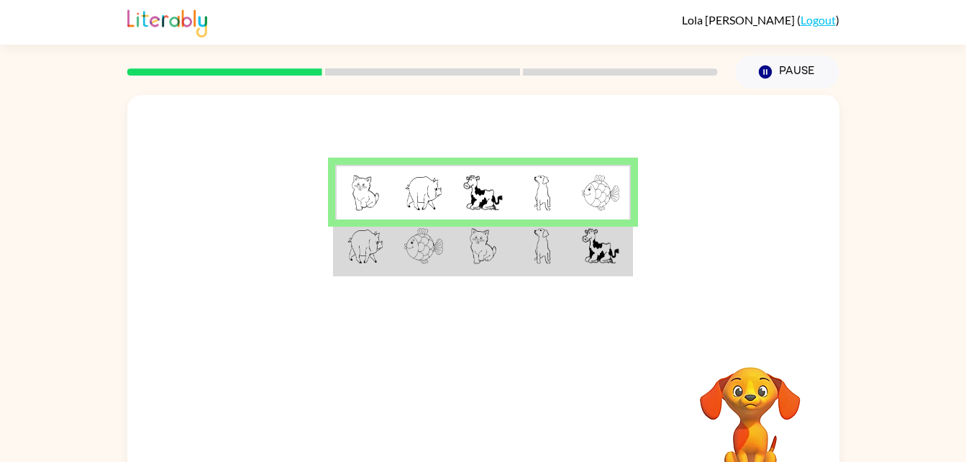
click at [584, 242] on img at bounding box center [600, 246] width 37 height 36
click at [614, 239] on img at bounding box center [600, 246] width 37 height 36
click at [612, 260] on img at bounding box center [600, 246] width 37 height 36
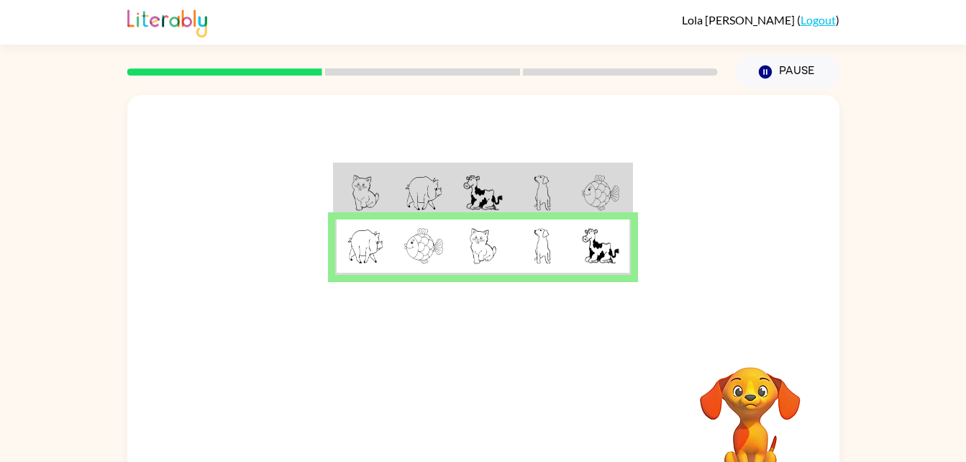
click at [604, 254] on img at bounding box center [600, 246] width 37 height 36
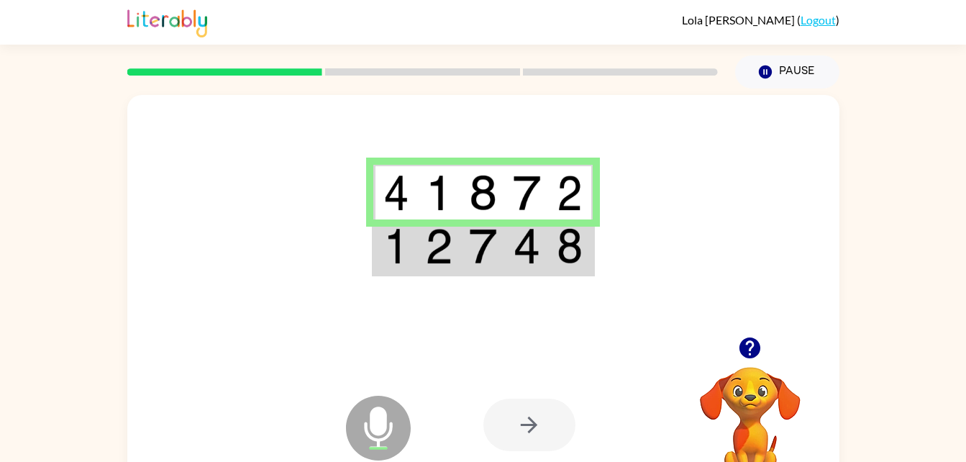
click at [543, 424] on div at bounding box center [530, 425] width 92 height 53
click at [448, 261] on img at bounding box center [438, 246] width 27 height 36
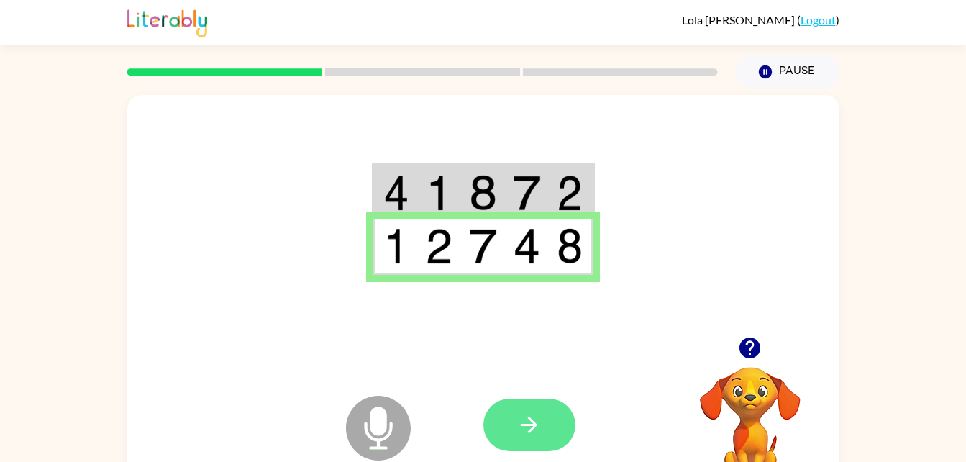
click at [523, 448] on button "button" at bounding box center [530, 425] width 92 height 53
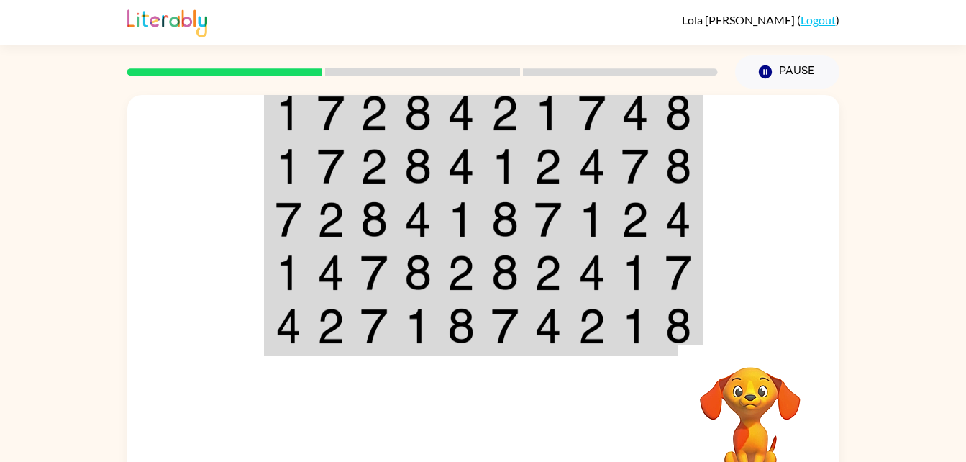
click at [484, 400] on div at bounding box center [590, 425] width 212 height 162
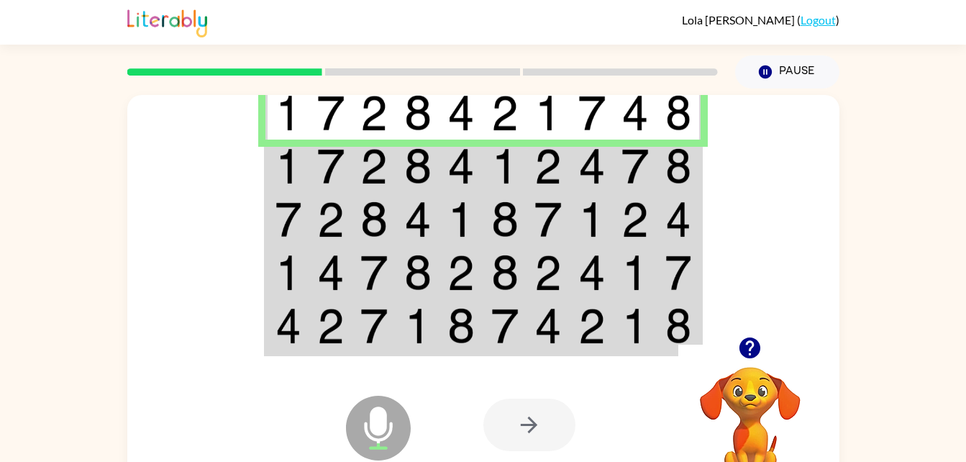
click at [569, 173] on td at bounding box center [549, 166] width 44 height 53
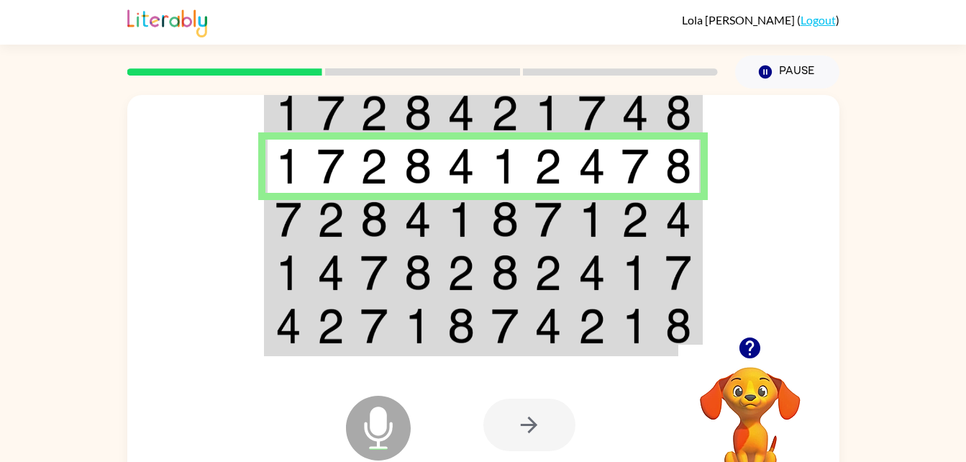
click at [301, 241] on td at bounding box center [288, 219] width 44 height 53
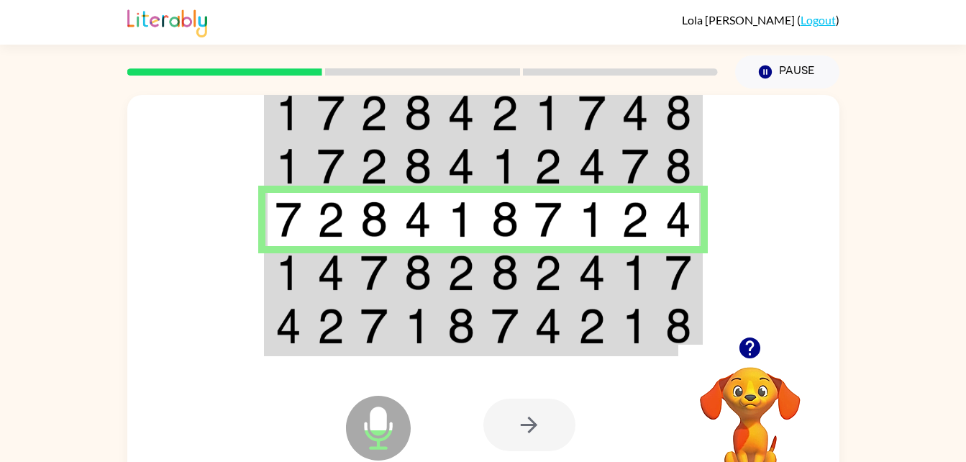
click at [328, 281] on img at bounding box center [330, 273] width 27 height 36
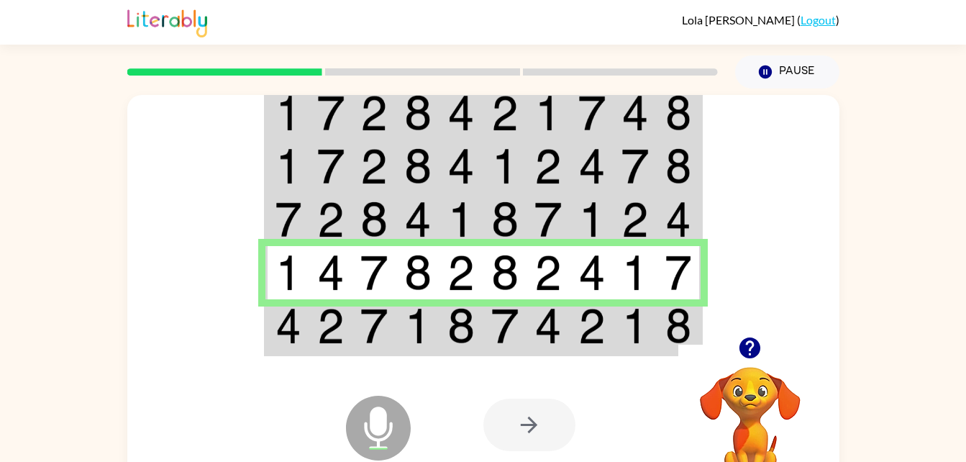
click at [284, 350] on div "Microphone The Microphone is here when it is your turn to talk" at bounding box center [342, 392] width 143 height 96
click at [311, 344] on div "Microphone The Microphone is here when it is your turn to talk" at bounding box center [342, 392] width 143 height 96
click at [376, 326] on img at bounding box center [374, 326] width 27 height 36
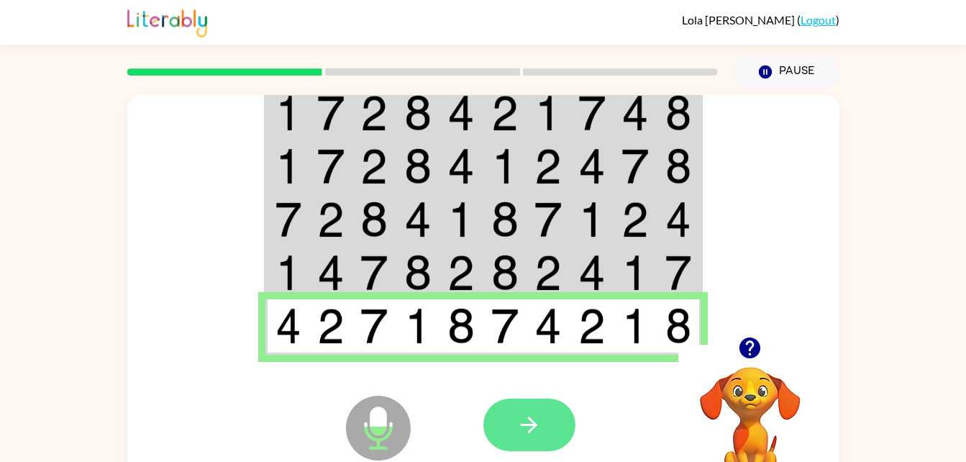
click at [552, 424] on button "button" at bounding box center [530, 425] width 92 height 53
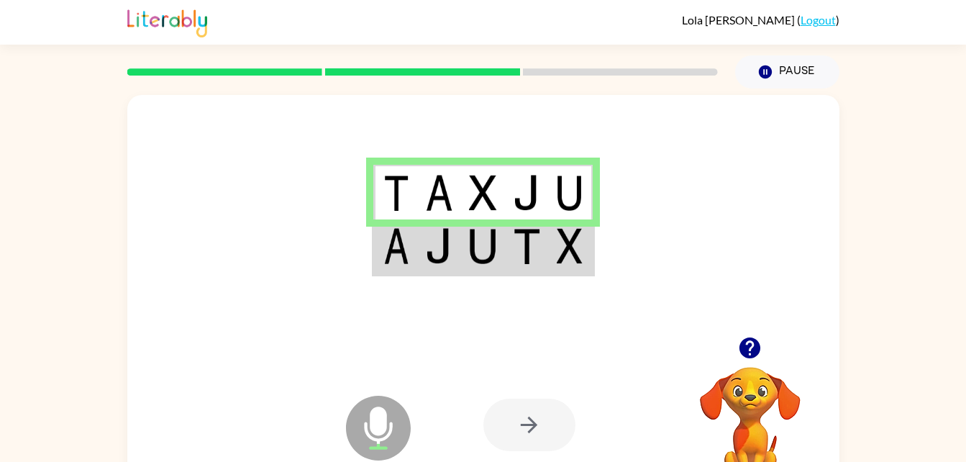
click at [453, 247] on img at bounding box center [438, 246] width 27 height 36
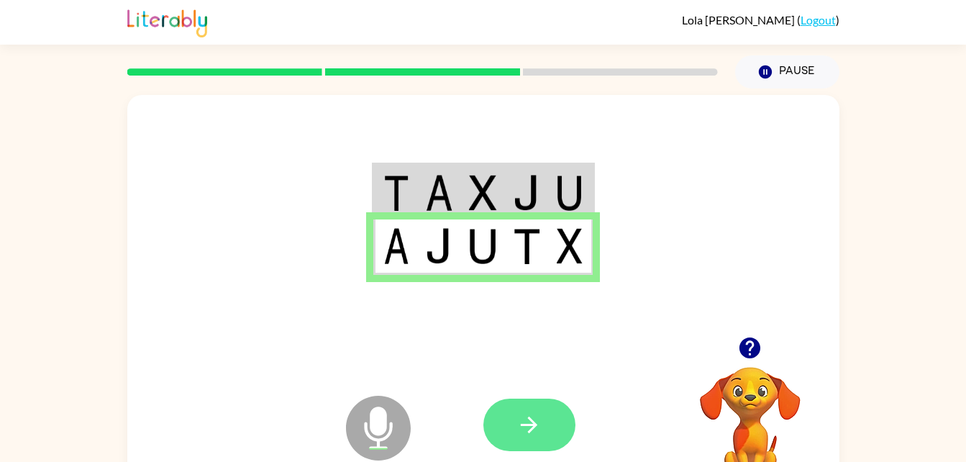
click at [523, 420] on icon "button" at bounding box center [529, 424] width 25 height 25
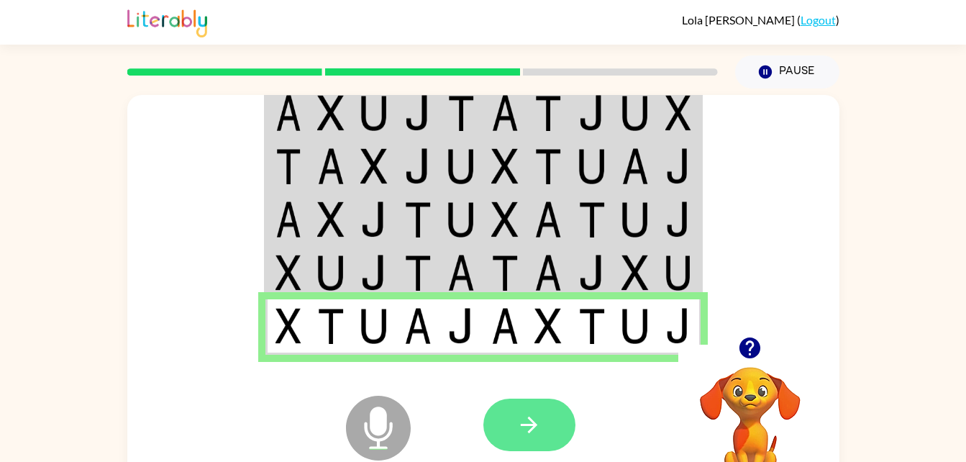
click at [553, 401] on button "button" at bounding box center [530, 425] width 92 height 53
